Goal: Information Seeking & Learning: Learn about a topic

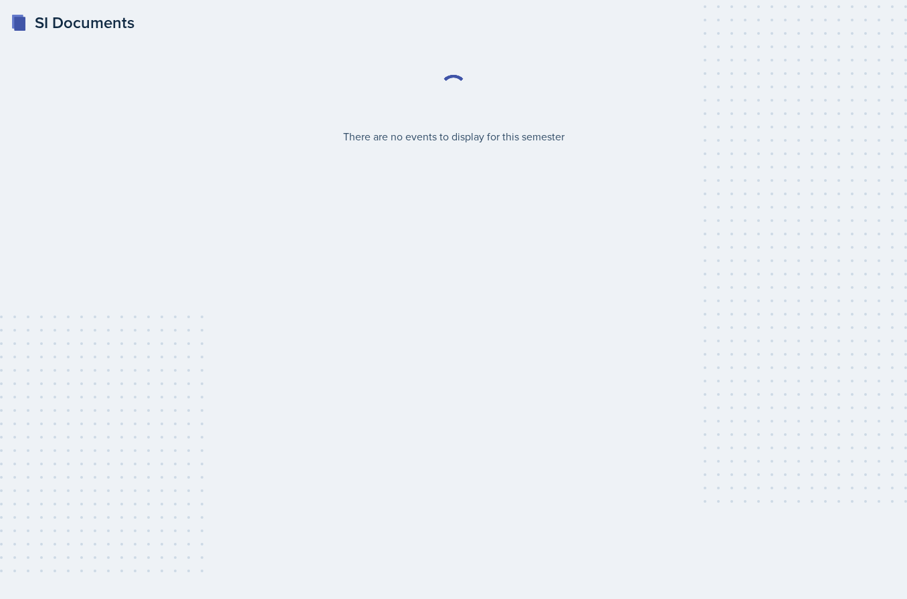
select select "2bed604d-1099-4043-b1bc-2365e8740244"
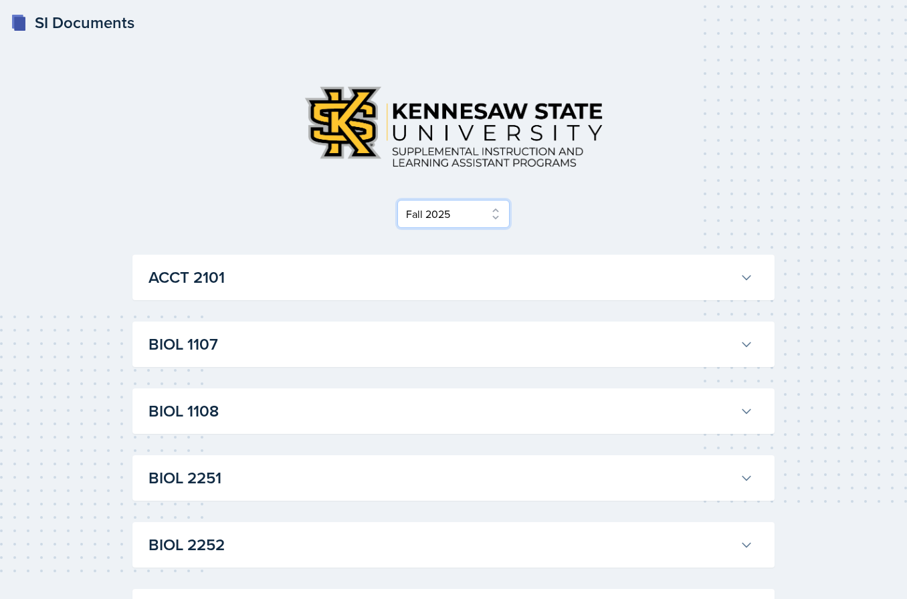
click at [485, 214] on select "Select Semester Fall 2025 Summer 2025 Spring 2025 Fall 2024 Summer 2024 Spring …" at bounding box center [453, 214] width 112 height 28
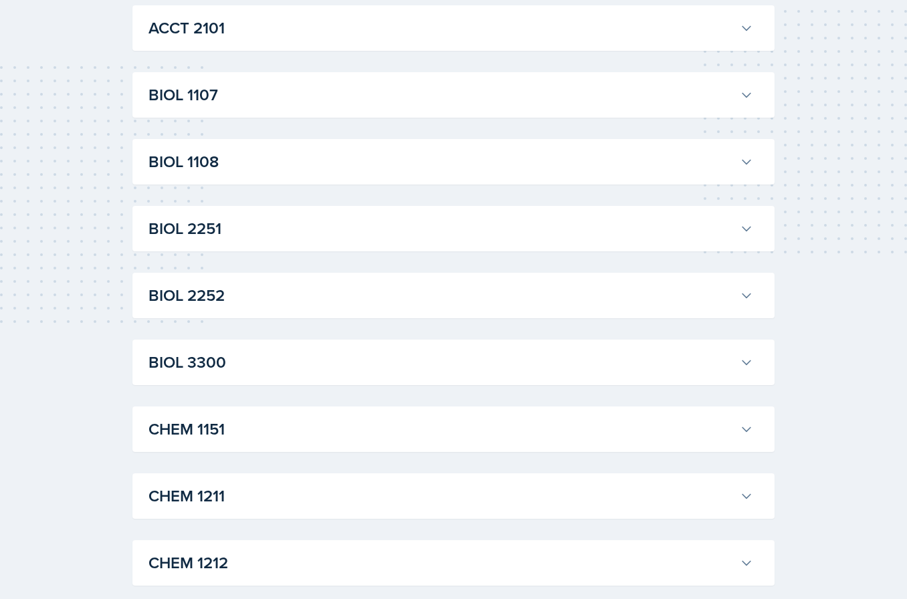
scroll to position [245, 0]
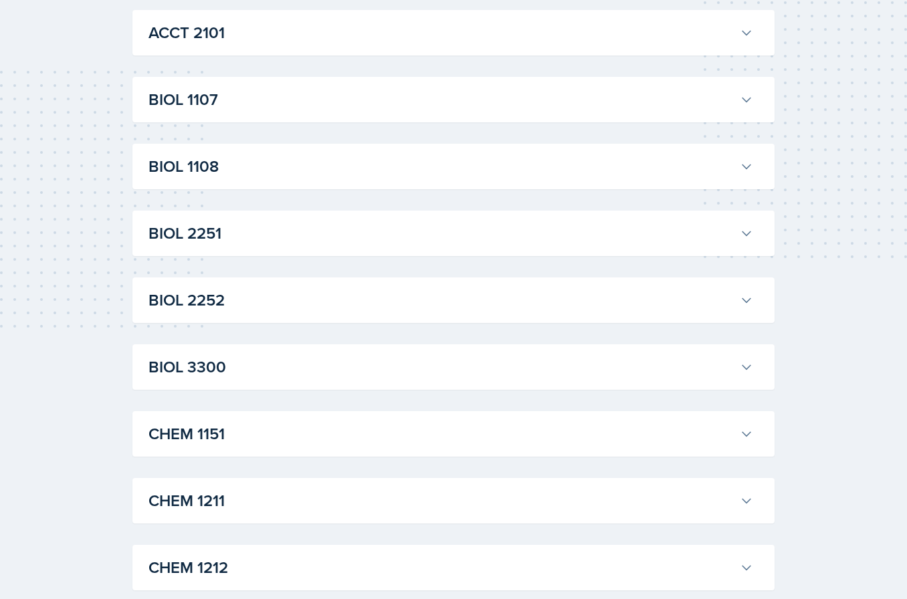
click at [437, 233] on h3 "BIOL 2251" at bounding box center [441, 233] width 586 height 24
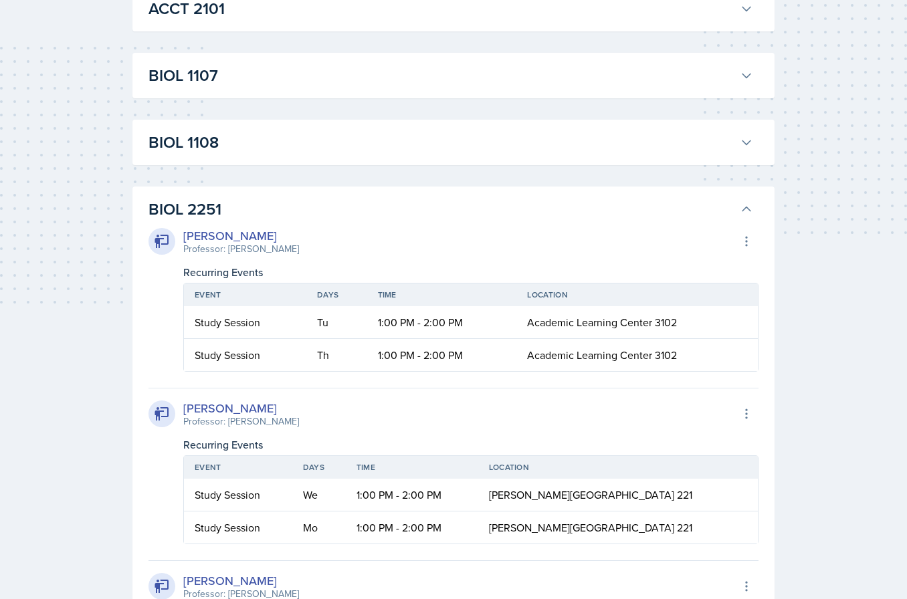
scroll to position [259, 0]
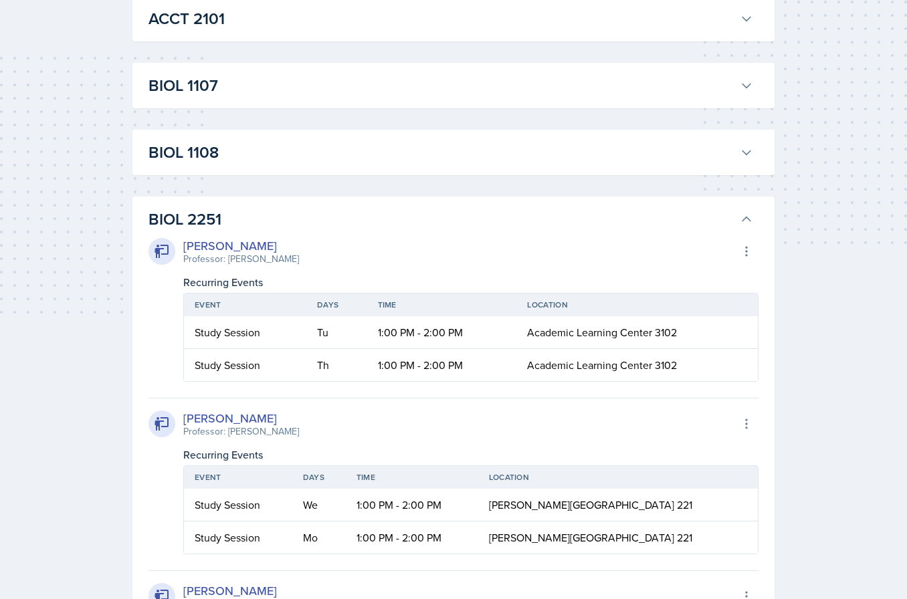
click at [745, 215] on icon at bounding box center [746, 219] width 13 height 13
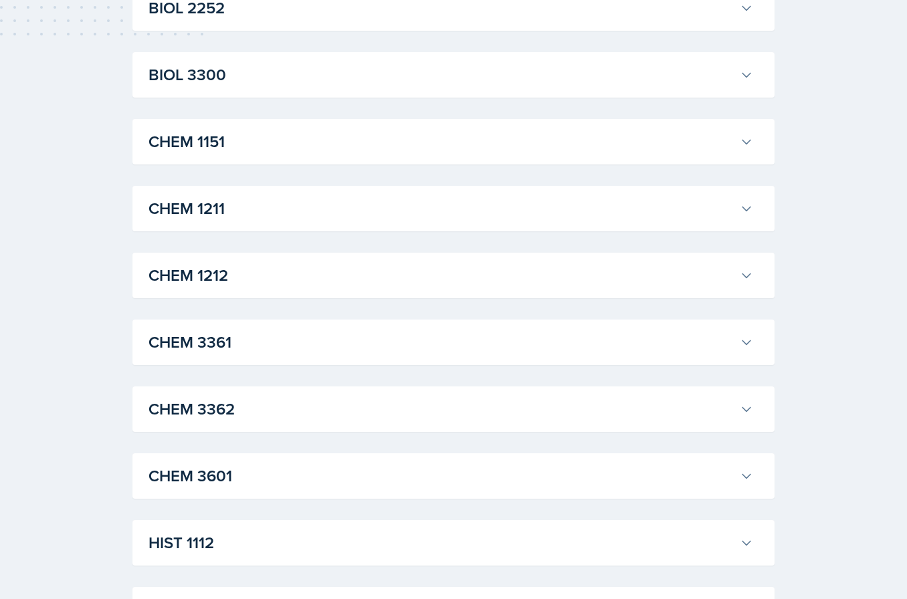
scroll to position [538, 0]
click at [639, 203] on h3 "CHEM 1211" at bounding box center [441, 207] width 586 height 24
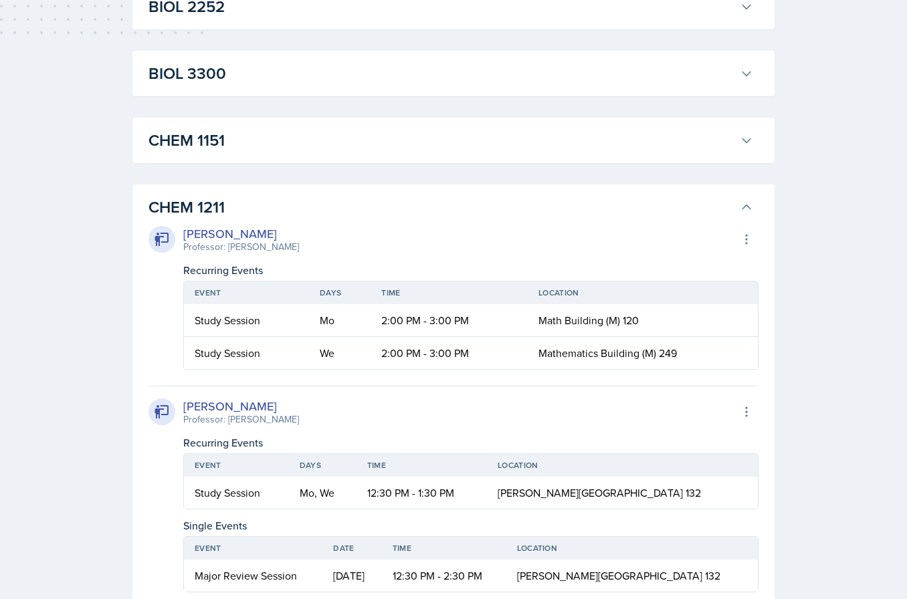
click at [732, 197] on h3 "CHEM 1211" at bounding box center [441, 207] width 586 height 24
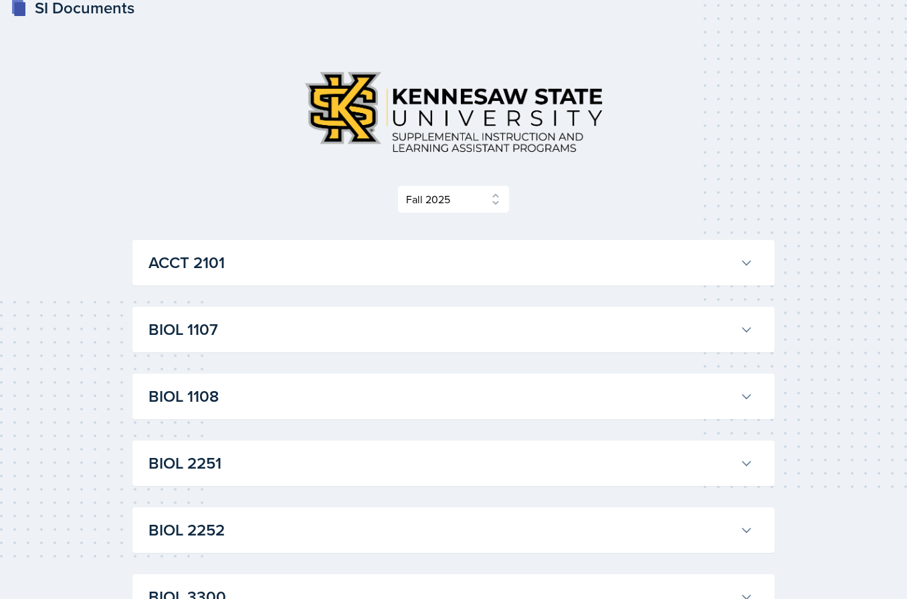
scroll to position [0, 0]
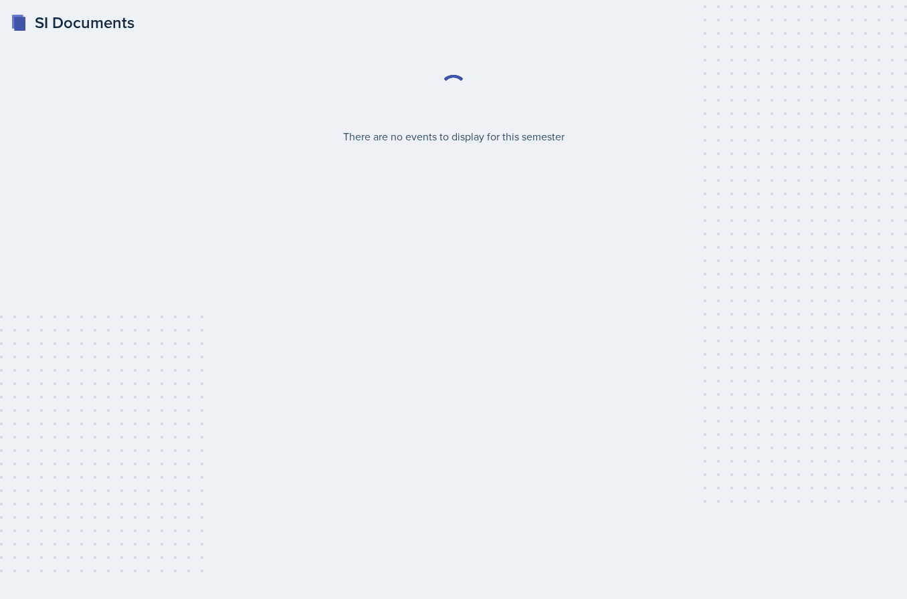
select select "2bed604d-1099-4043-b1bc-2365e8740244"
